Goal: Task Accomplishment & Management: Manage account settings

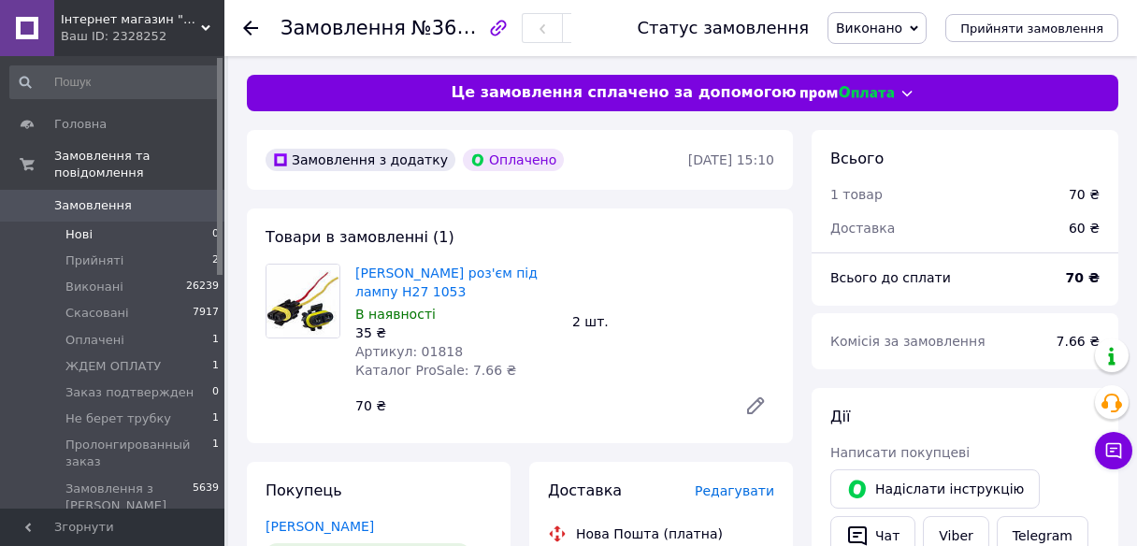
scroll to position [150, 0]
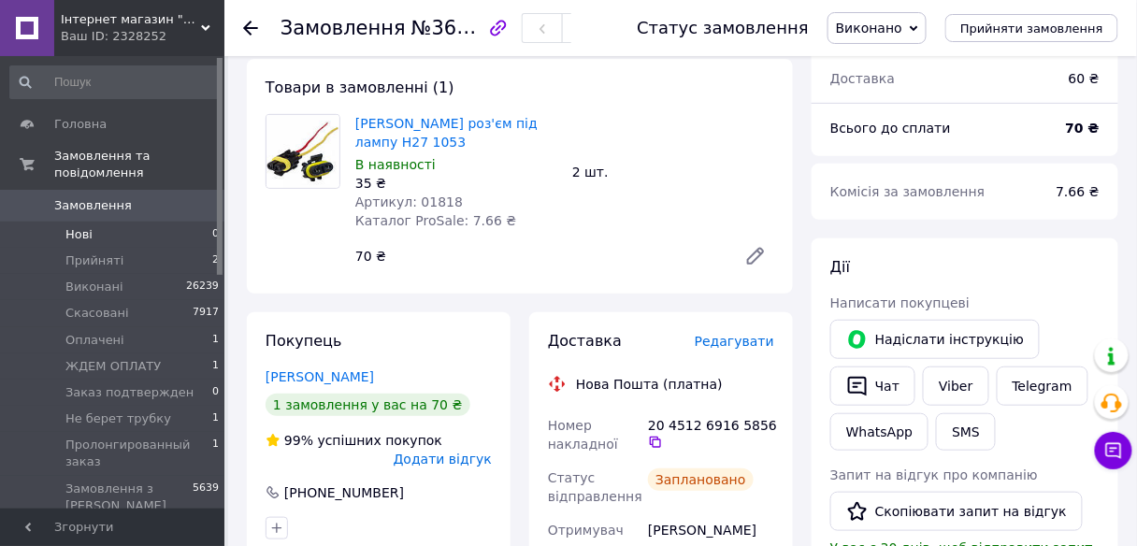
click at [98, 222] on li "Нові 0" at bounding box center [115, 235] width 230 height 26
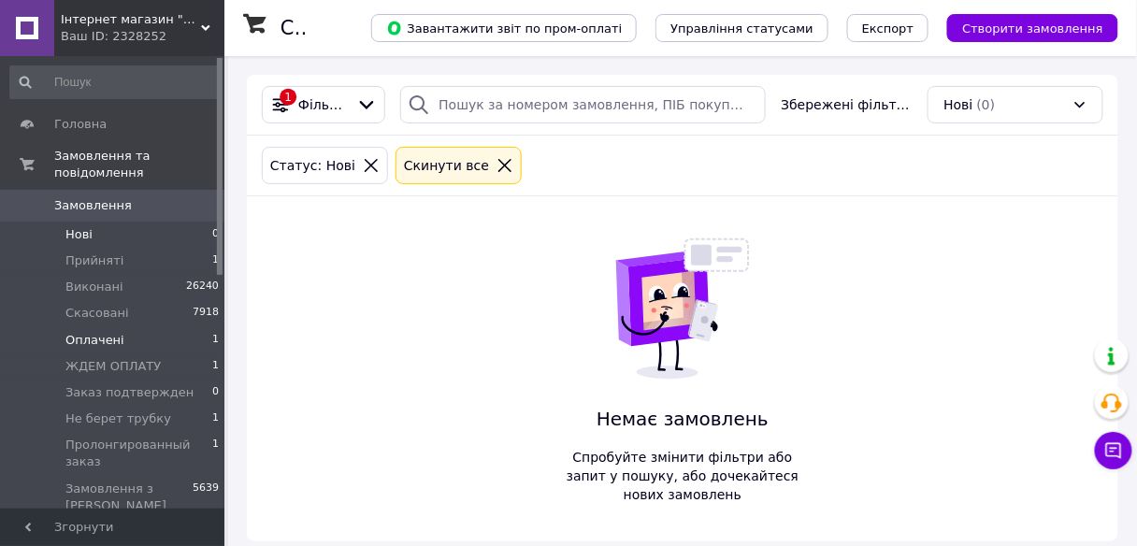
click at [131, 327] on li "Оплачені 1" at bounding box center [115, 340] width 230 height 26
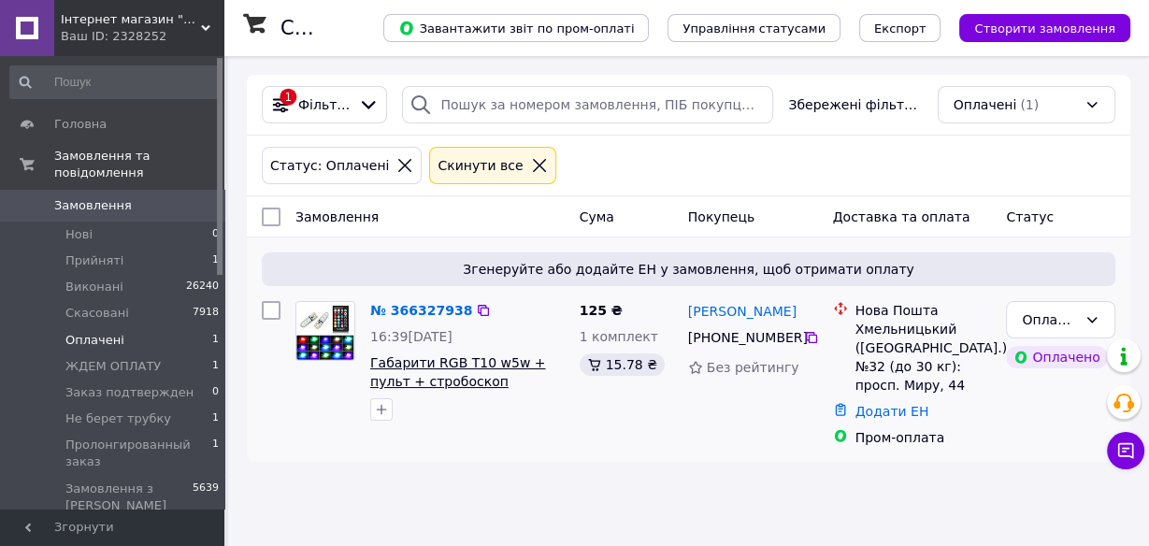
click at [471, 360] on span "Габарити RGB T10 w5w + пульт + стробоскоп" at bounding box center [457, 372] width 175 height 34
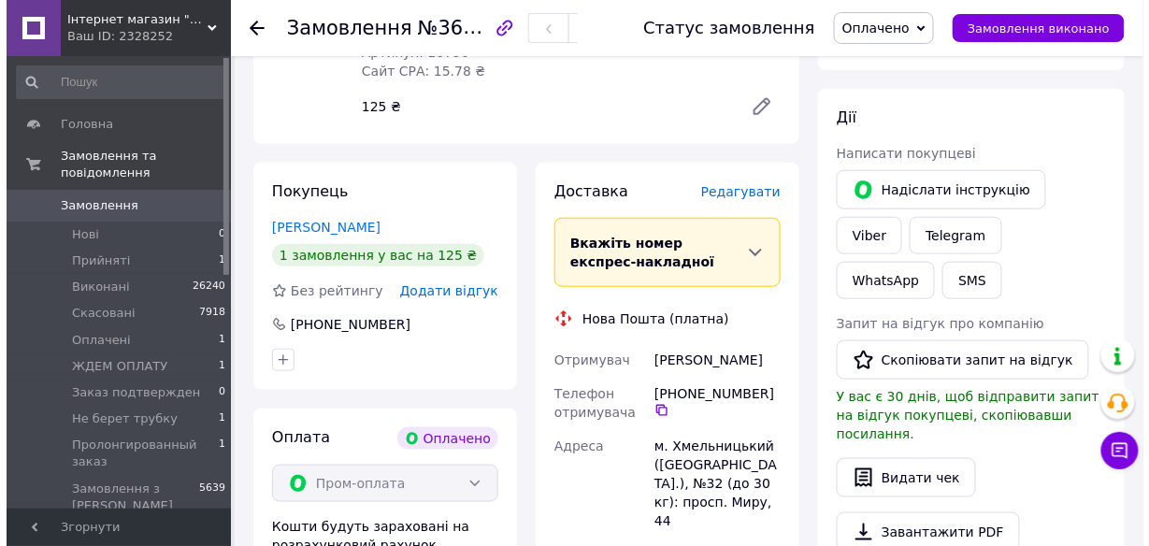
scroll to position [224, 0]
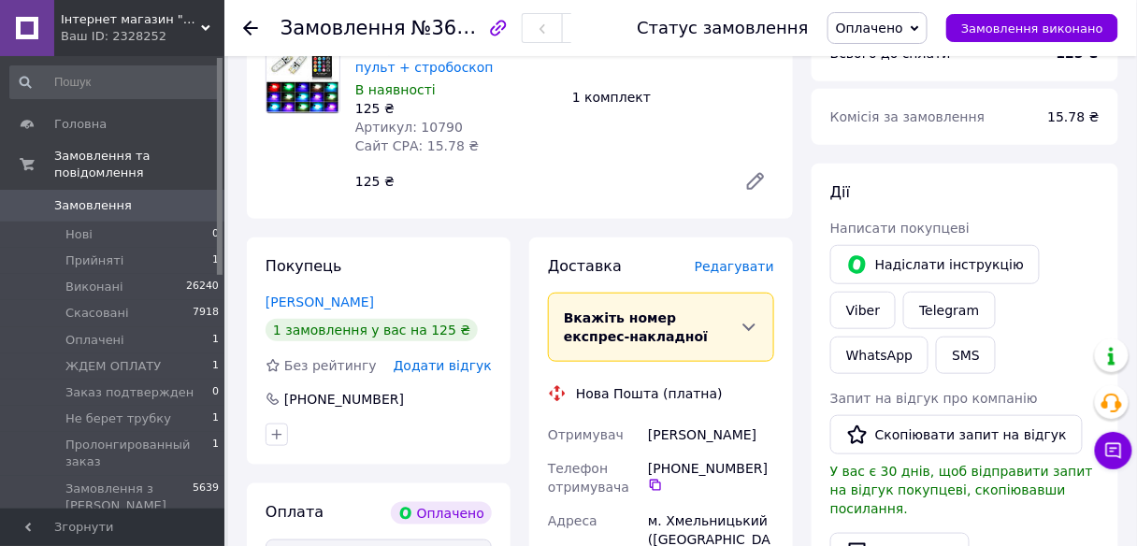
click at [746, 269] on span "Редагувати" at bounding box center [734, 266] width 79 height 15
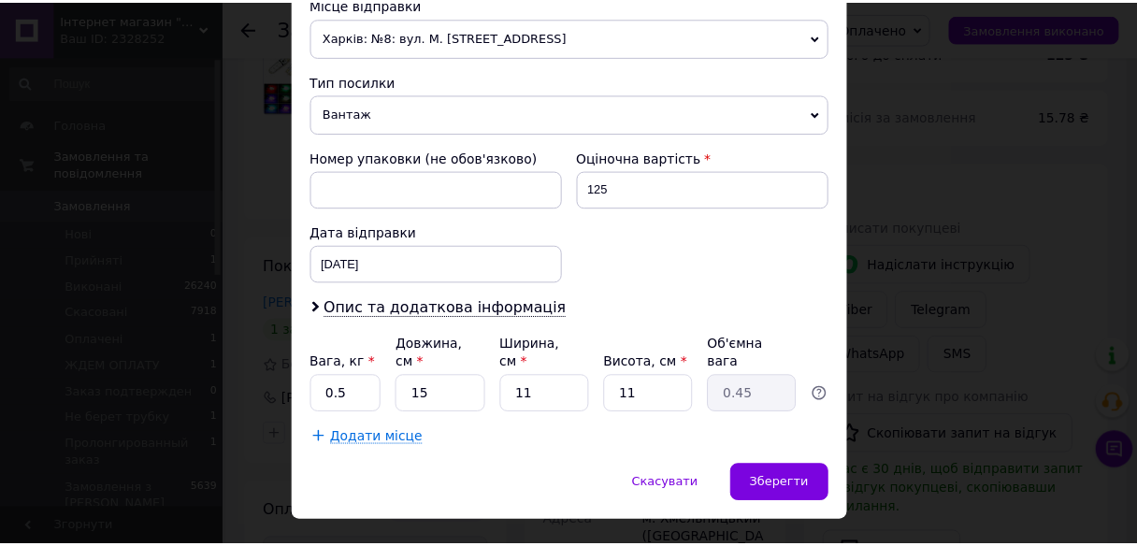
scroll to position [686, 0]
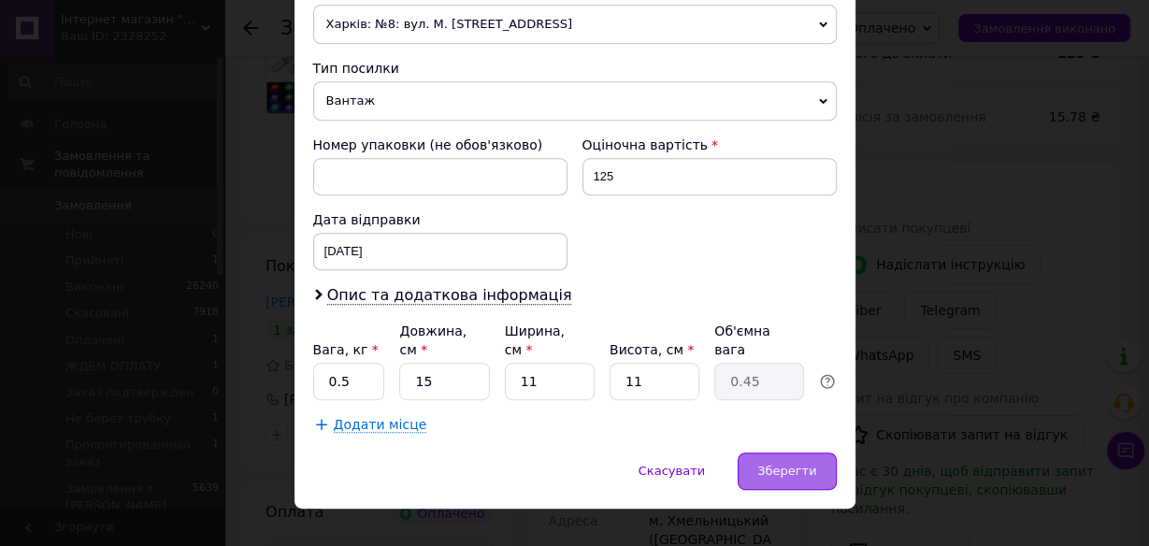
click at [811, 464] on span "Зберегти" at bounding box center [786, 471] width 59 height 14
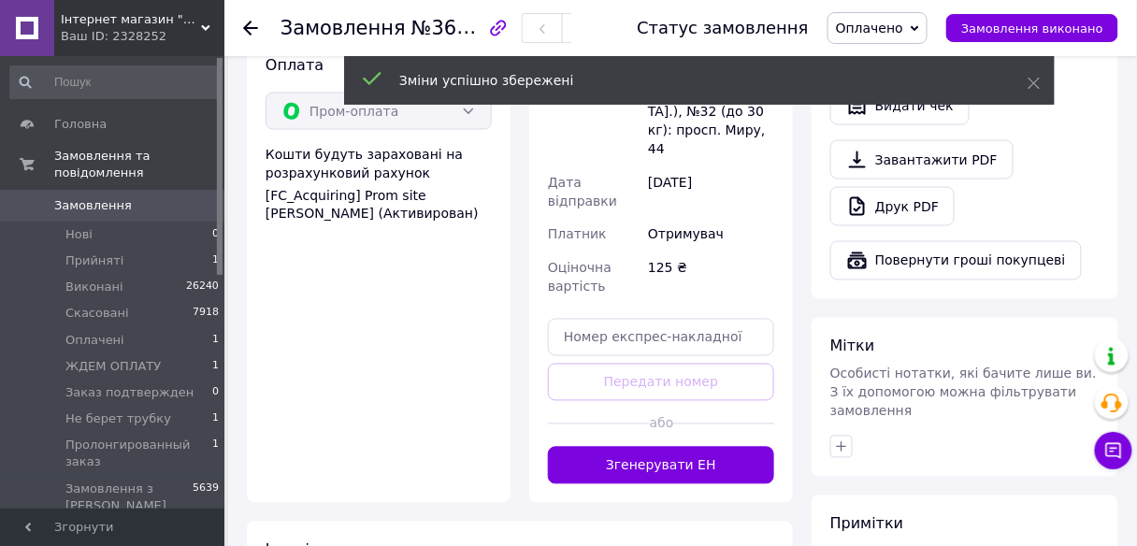
scroll to position [748, 0]
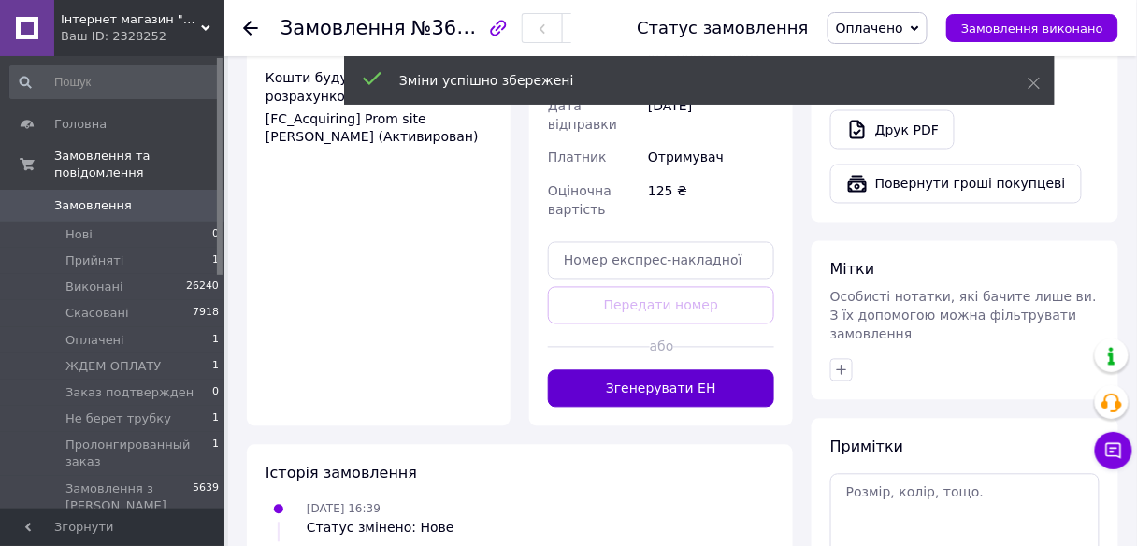
click at [669, 370] on button "Згенерувати ЕН" at bounding box center [661, 388] width 226 height 37
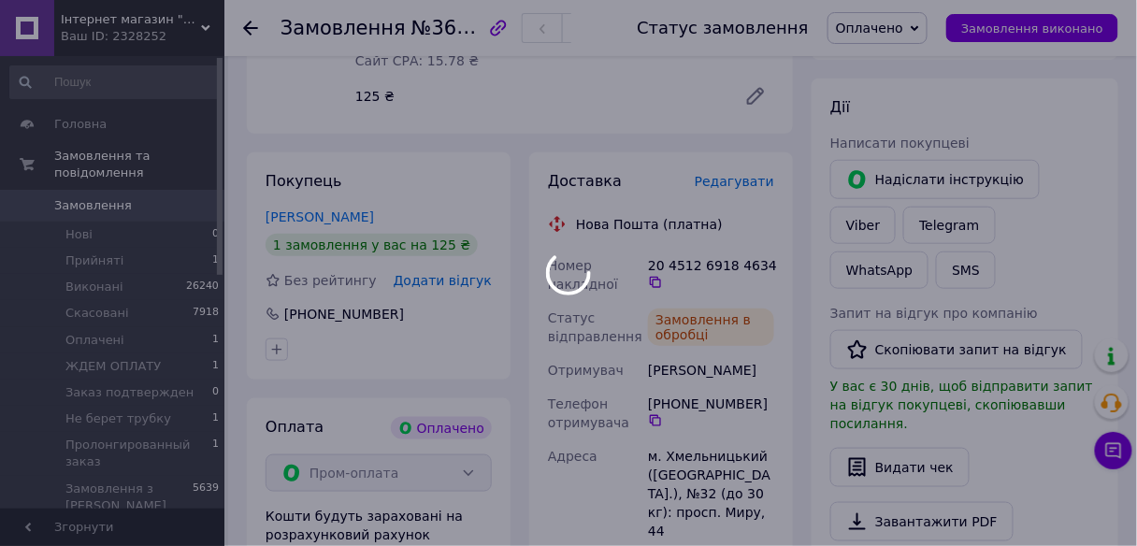
scroll to position [299, 0]
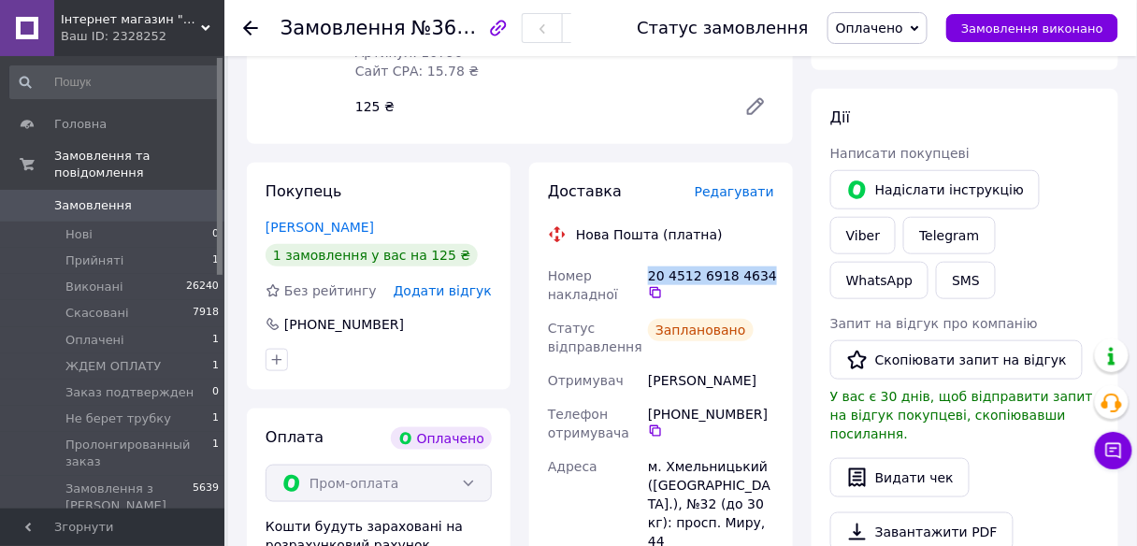
drag, startPoint x: 757, startPoint y: 280, endPoint x: 646, endPoint y: 266, distance: 112.1
click at [646, 266] on div "20 4512 6918 4634" at bounding box center [711, 285] width 134 height 52
copy div "20 4512 6918 4634"
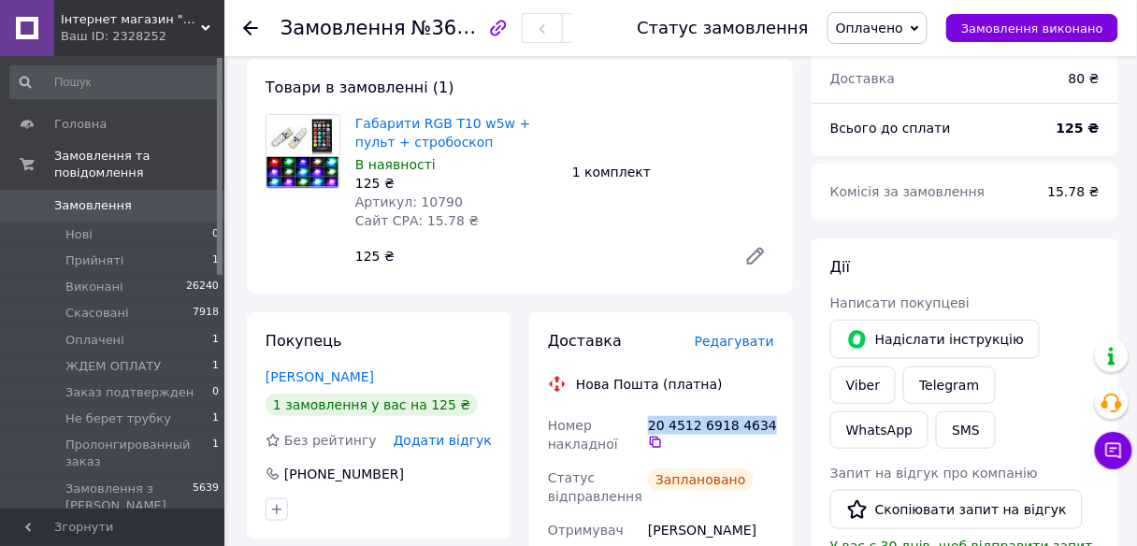
scroll to position [150, 0]
click at [1015, 26] on span "Замовлення виконано" at bounding box center [1032, 29] width 142 height 14
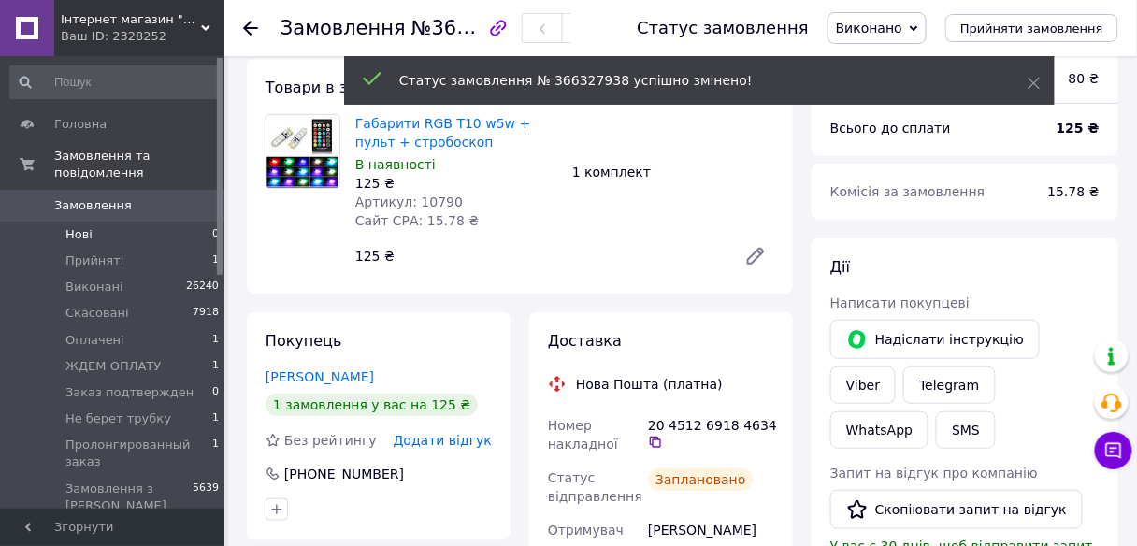
click at [93, 222] on li "Нові 0" at bounding box center [115, 235] width 230 height 26
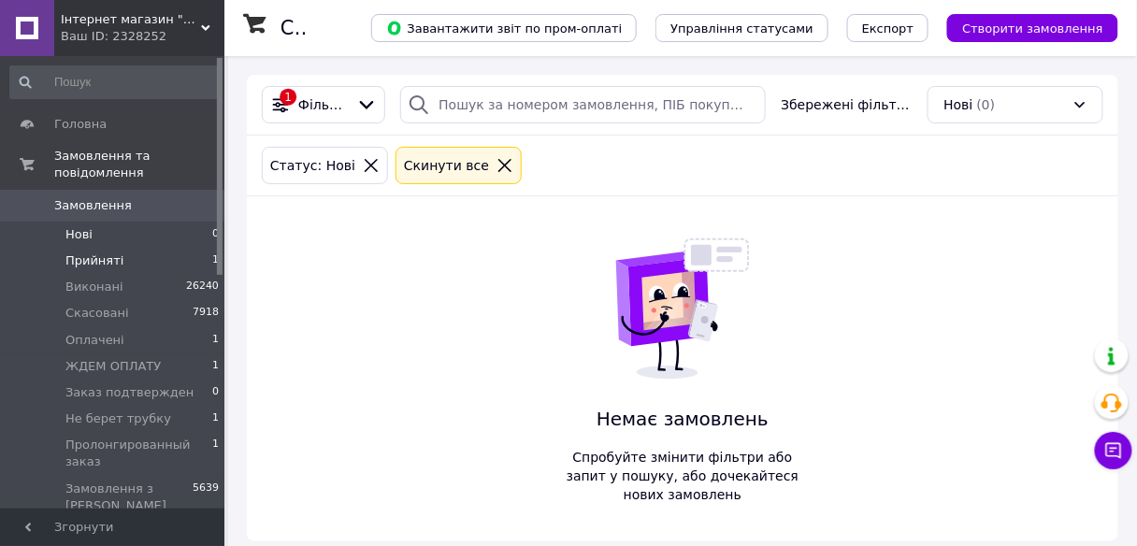
click at [117, 252] on li "Прийняті 1" at bounding box center [115, 261] width 230 height 26
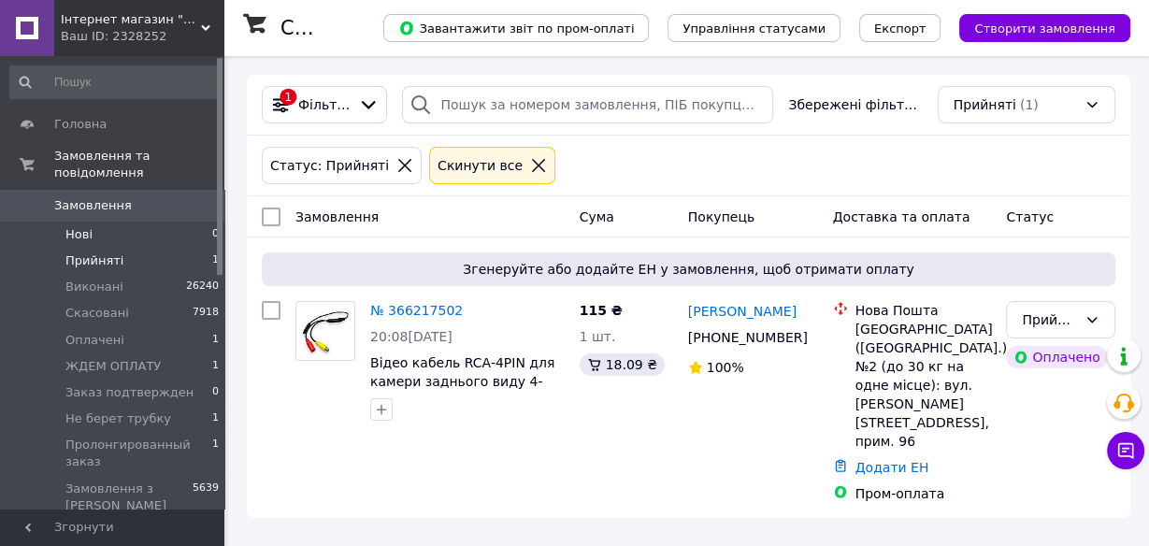
click at [108, 222] on li "Нові 0" at bounding box center [115, 235] width 230 height 26
